Goal: Entertainment & Leisure: Browse casually

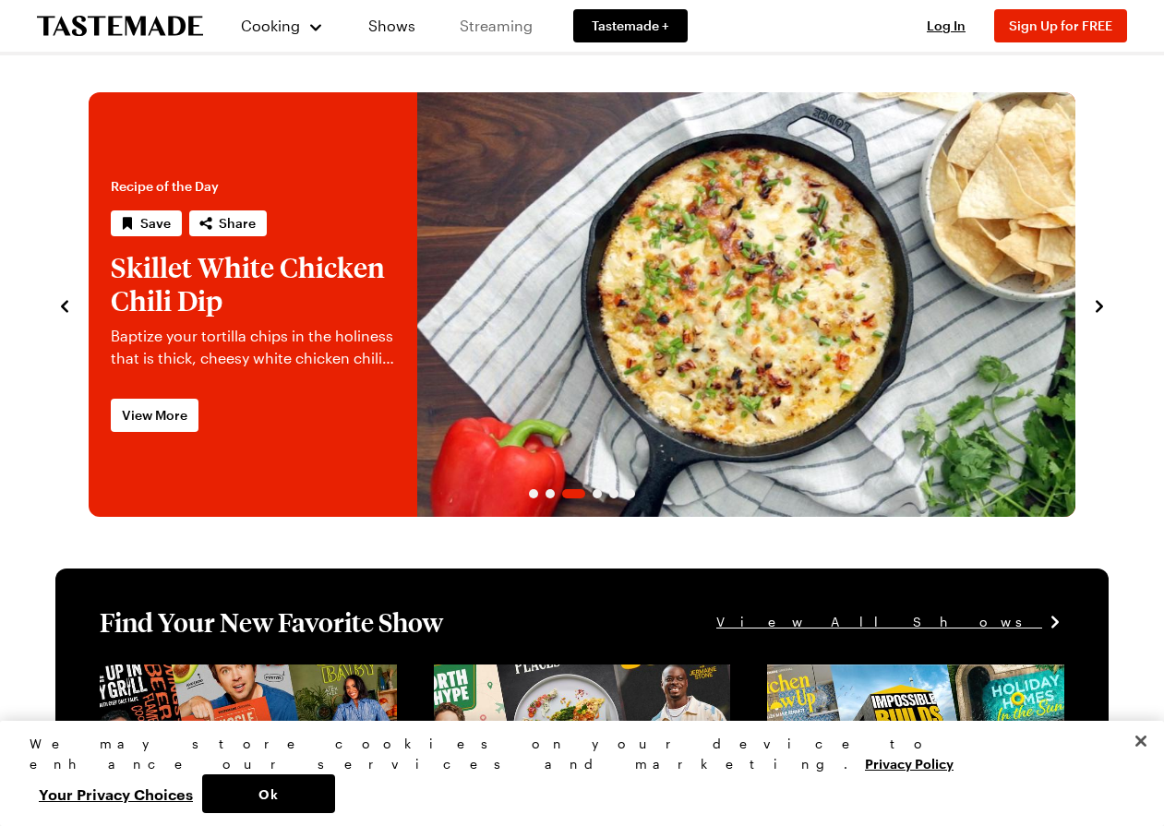
click at [524, 28] on link "Streaming" at bounding box center [496, 26] width 110 height 52
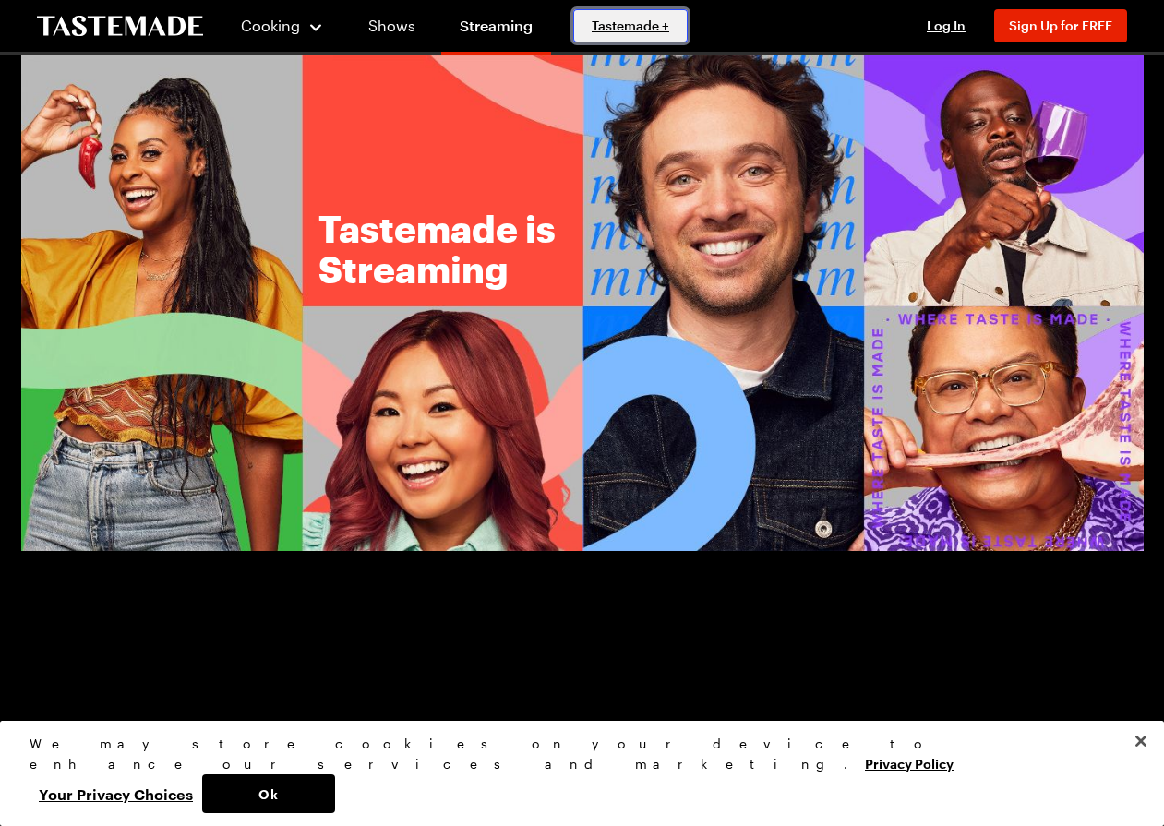
click at [592, 25] on span "Tastemade +" at bounding box center [631, 26] width 78 height 18
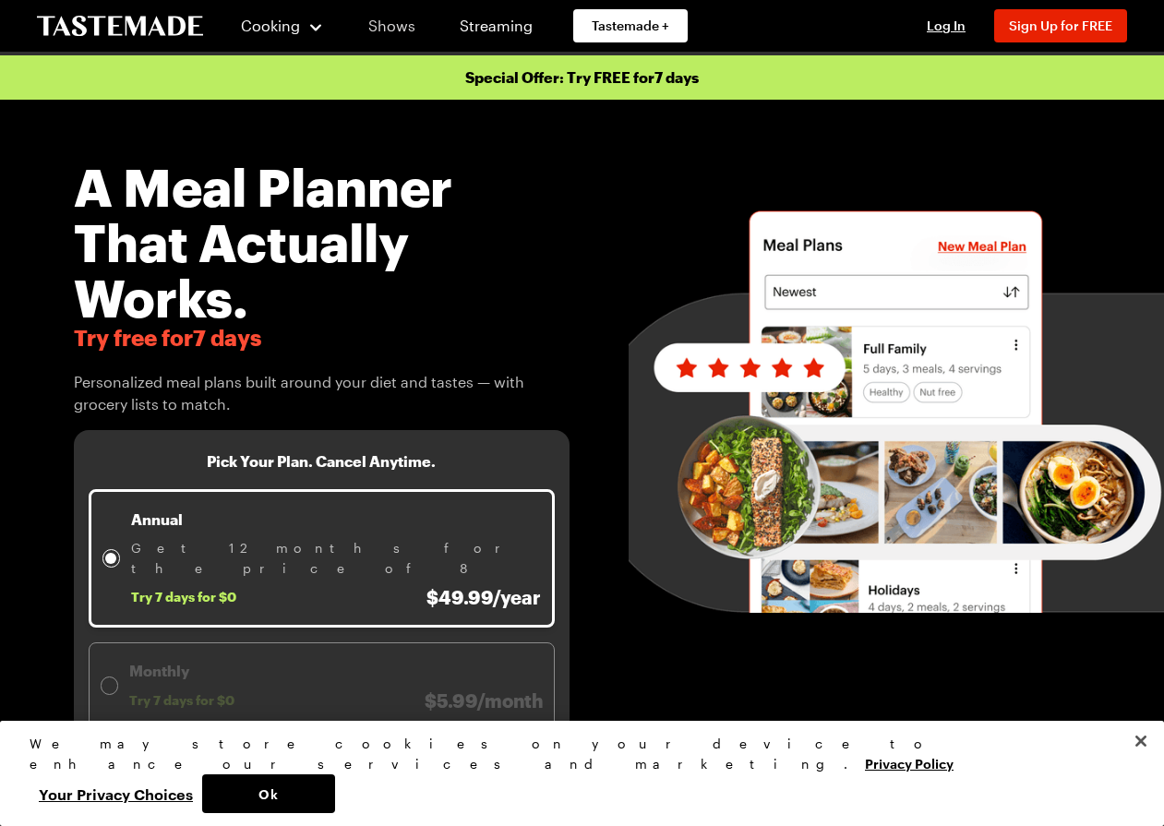
click at [399, 30] on link "Shows" at bounding box center [392, 26] width 84 height 52
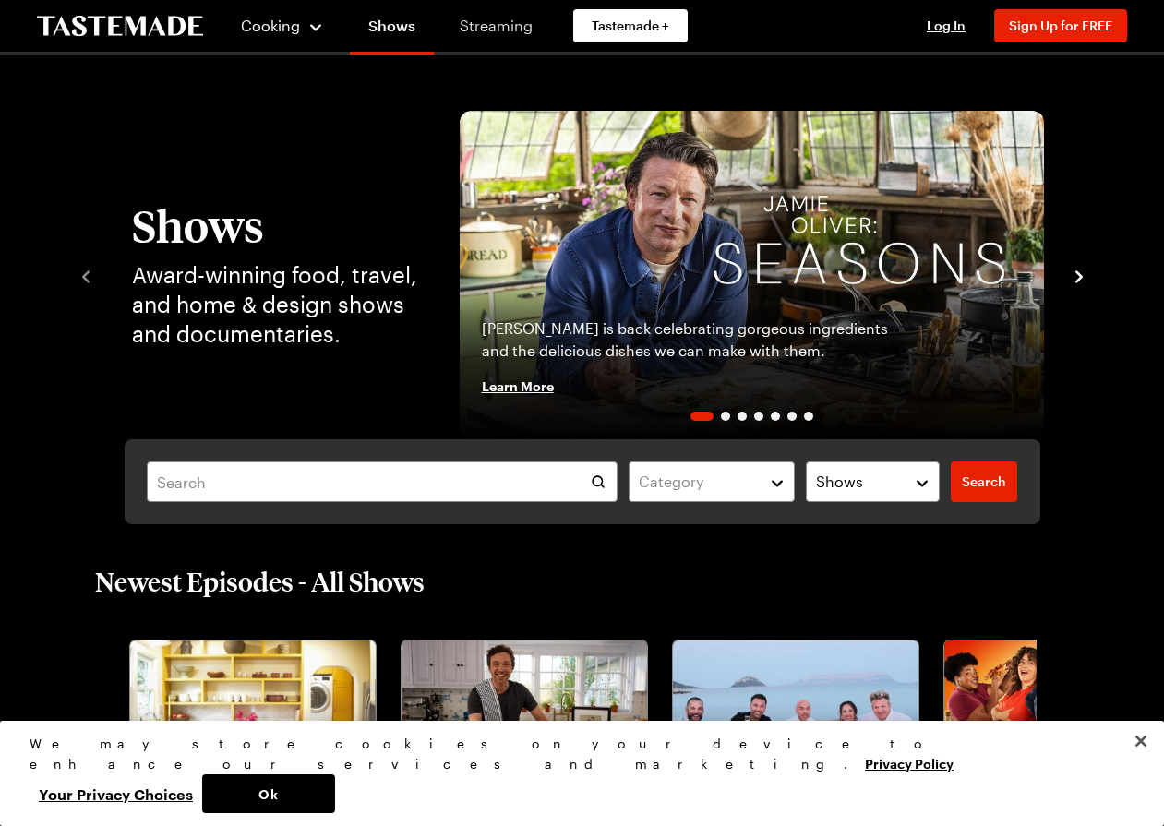
click at [519, 23] on link "Streaming" at bounding box center [496, 26] width 110 height 52
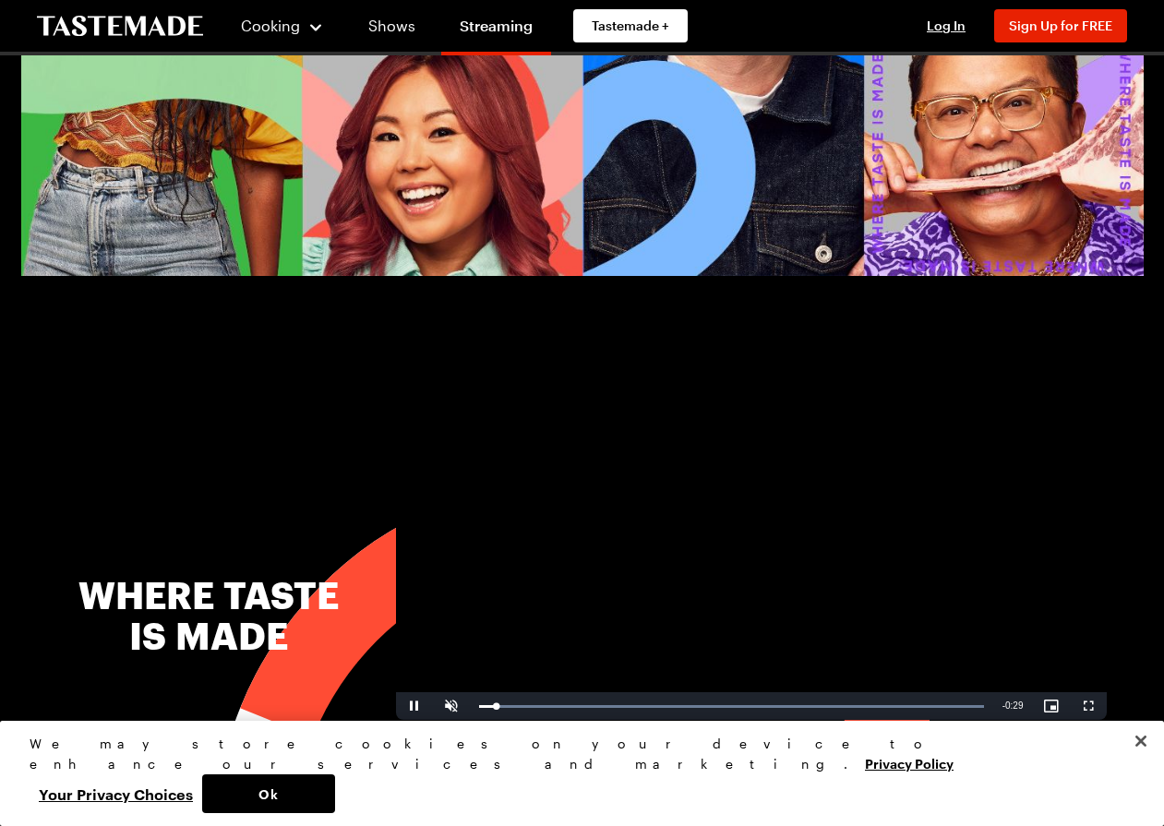
scroll to position [277, 0]
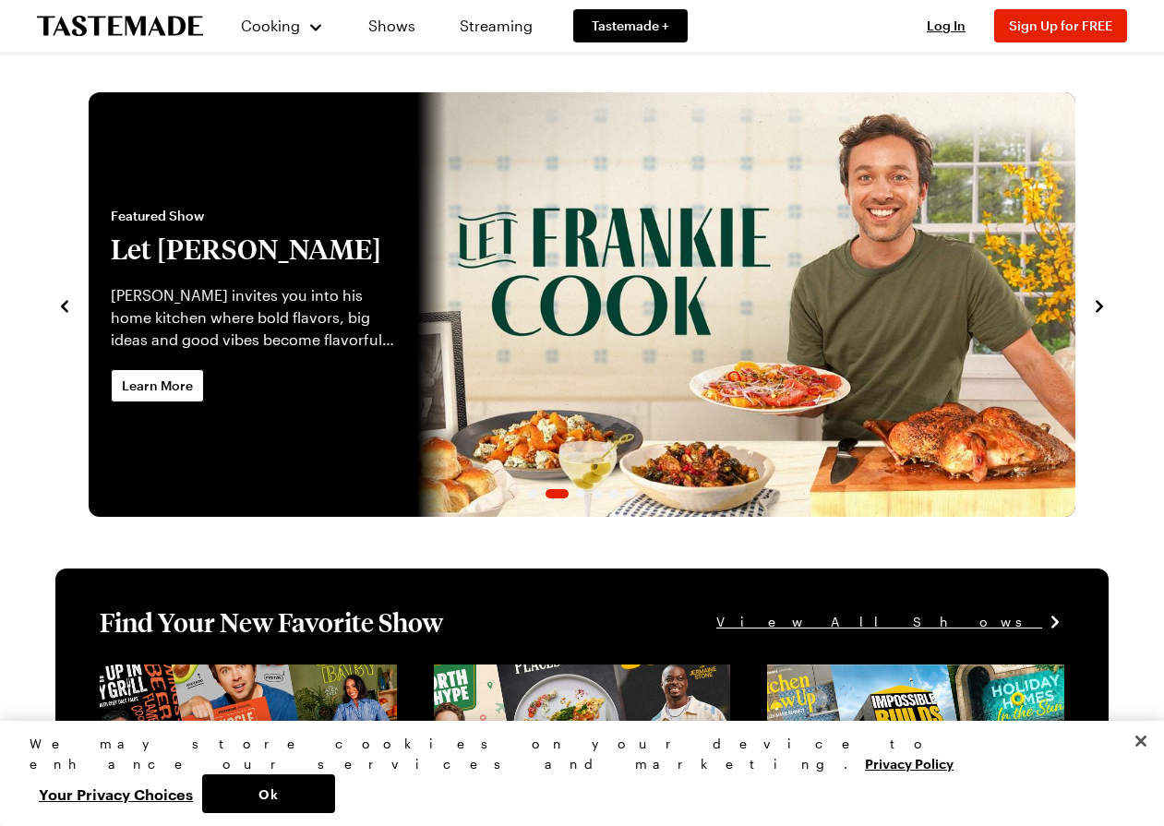
click at [57, 310] on icon "navigate to previous item" at bounding box center [64, 306] width 18 height 18
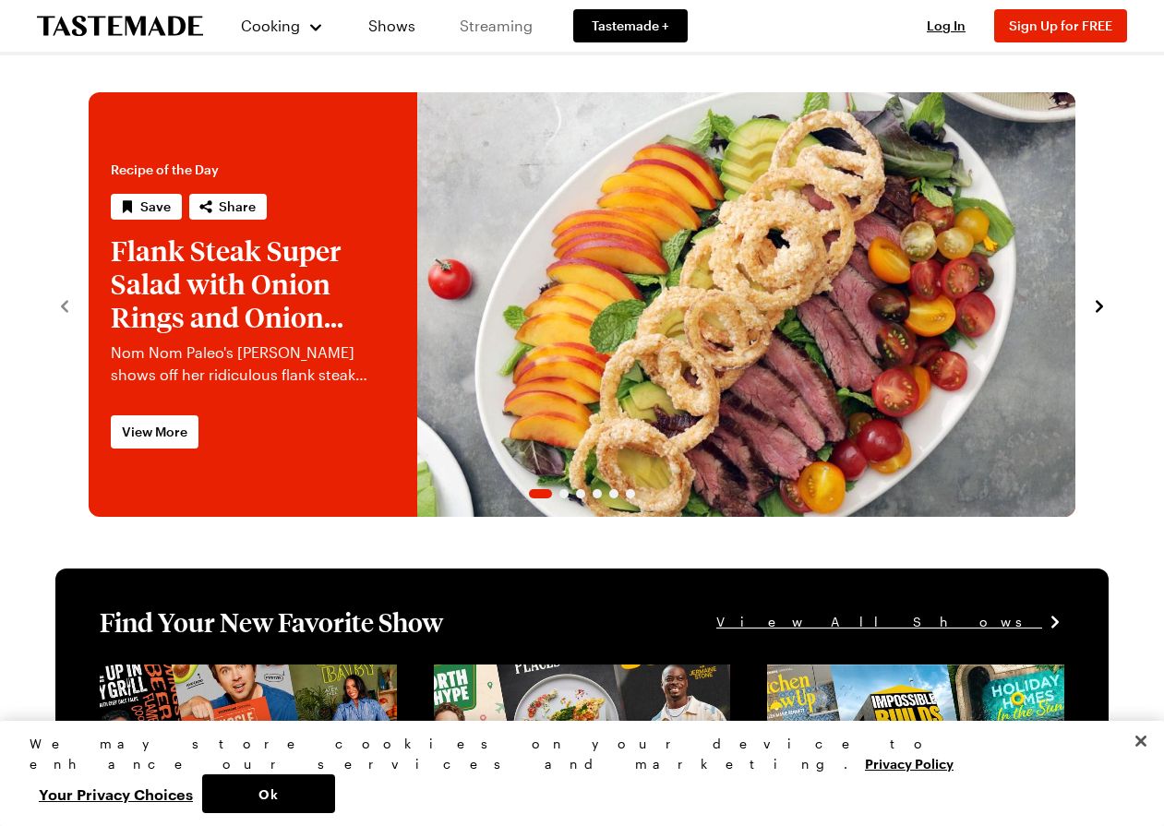
click at [511, 42] on link "Streaming" at bounding box center [496, 26] width 110 height 52
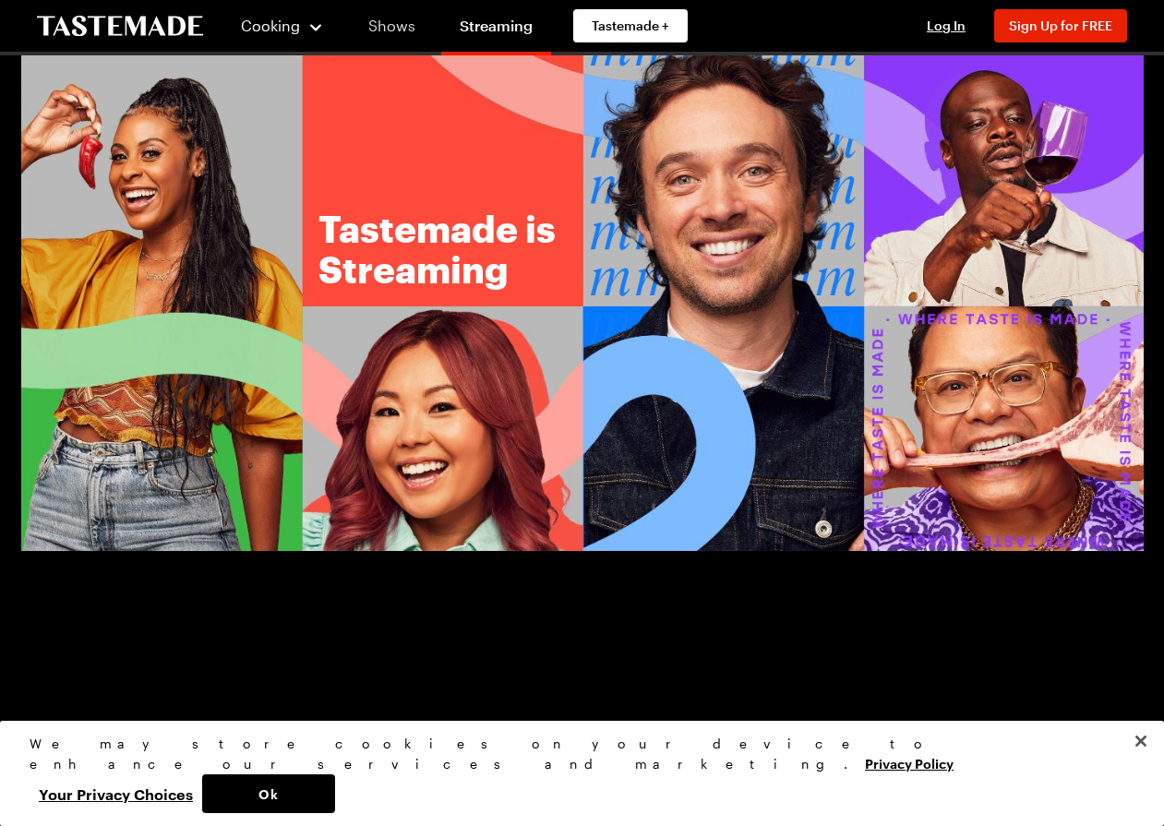
click at [392, 39] on link "Shows" at bounding box center [392, 26] width 84 height 52
